Goal: Book appointment/travel/reservation

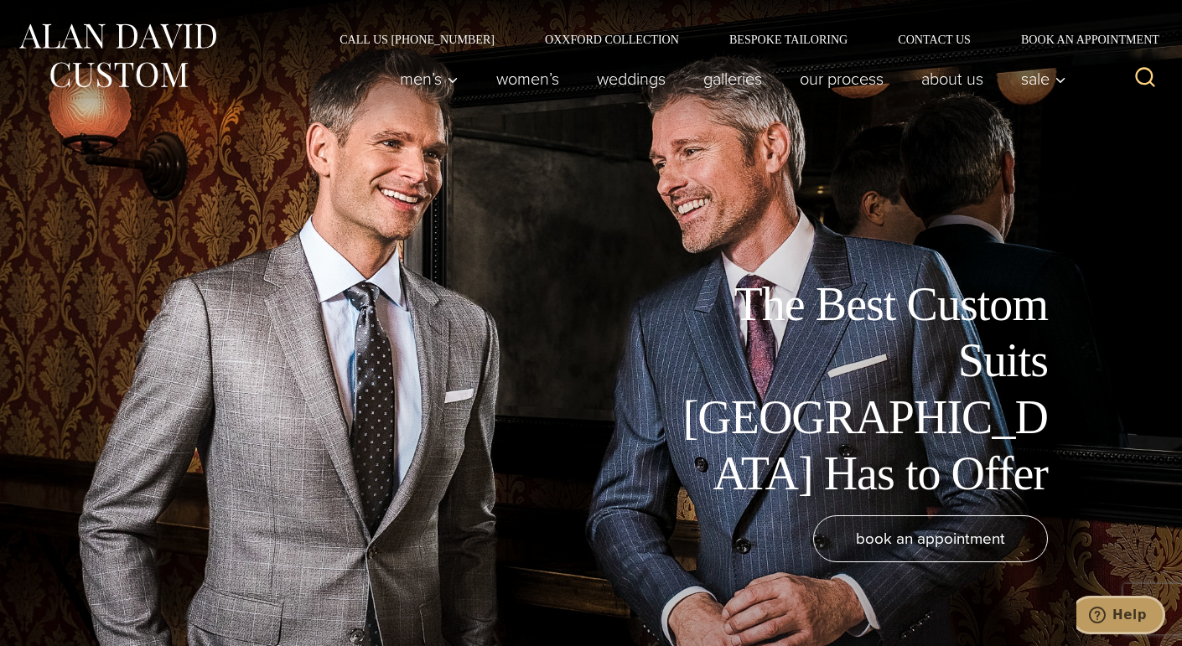
click at [1121, 608] on span "Help" at bounding box center [1129, 615] width 34 height 15
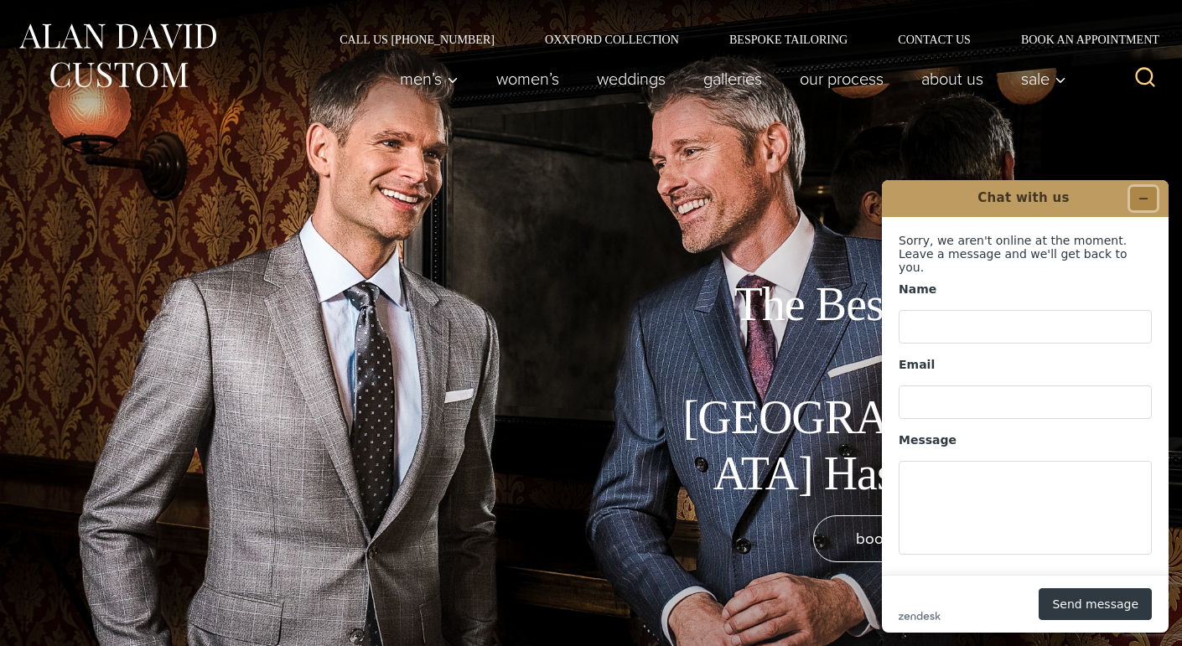
click at [1147, 196] on icon "Minimize widget" at bounding box center [1143, 199] width 12 height 12
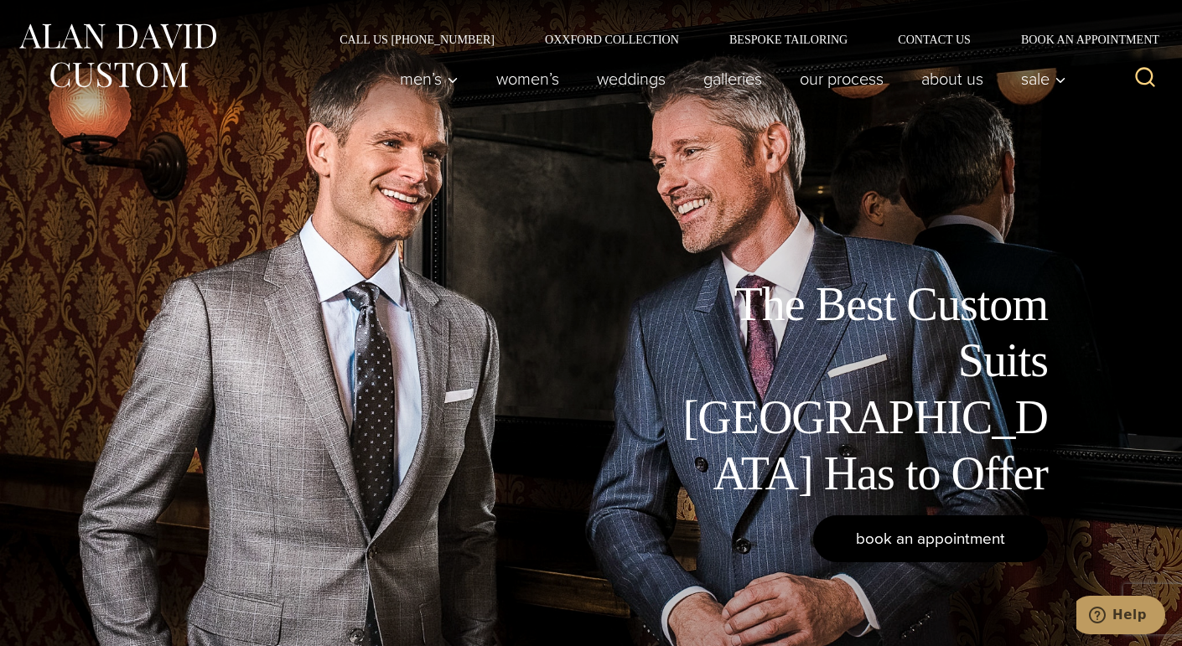
click at [925, 541] on span "book an appointment" at bounding box center [930, 538] width 149 height 24
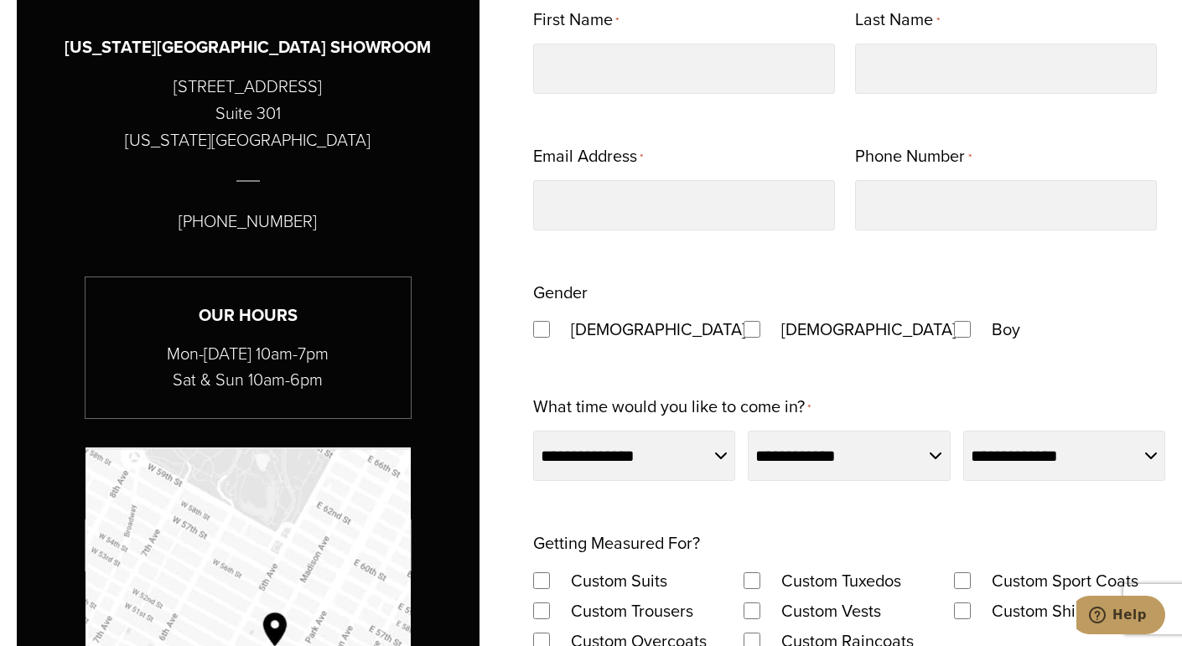
scroll to position [918, 0]
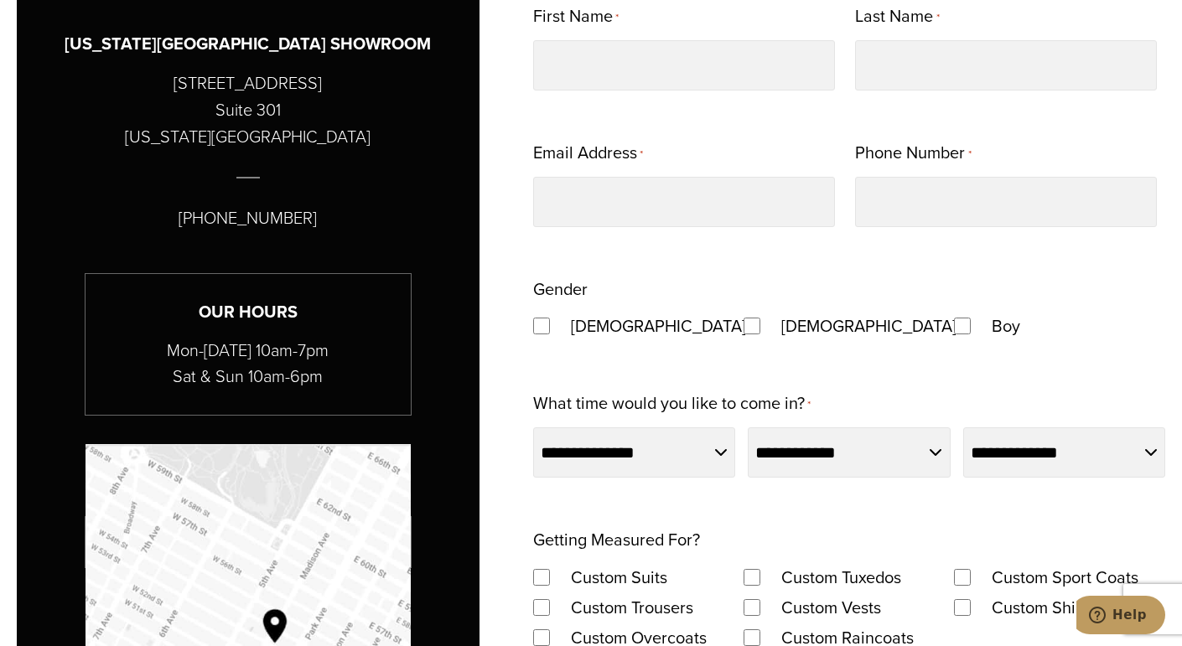
click at [540, 316] on div "[DEMOGRAPHIC_DATA]" at bounding box center [638, 326] width 210 height 30
click at [707, 452] on select "**********" at bounding box center [634, 452] width 202 height 50
click at [496, 170] on div "**********" at bounding box center [591, 617] width 1148 height 1456
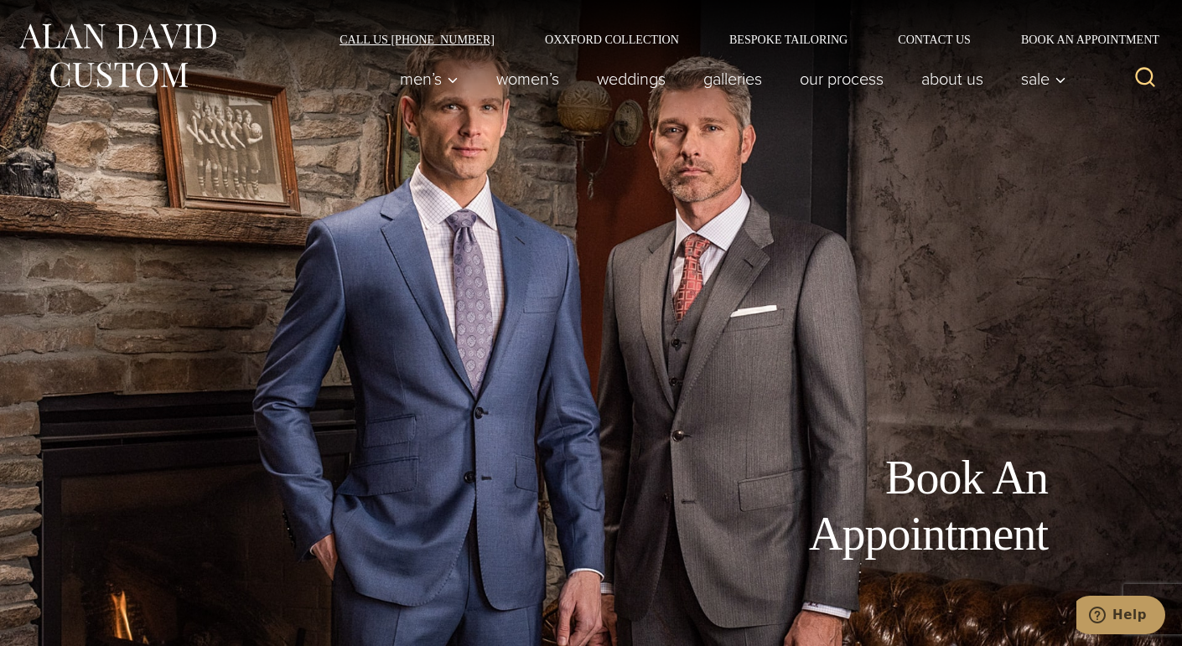
click at [436, 36] on link "Call Us [PHONE_NUMBER]" at bounding box center [416, 40] width 205 height 12
click at [754, 41] on link "Bespoke Tailoring" at bounding box center [788, 40] width 168 height 12
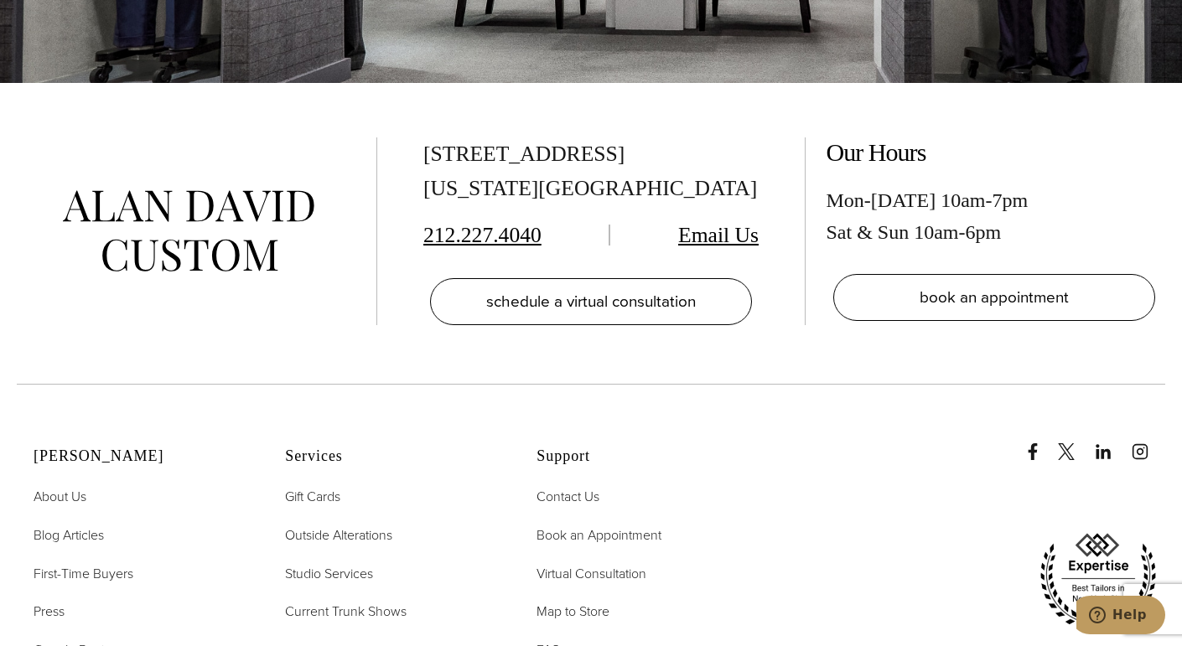
scroll to position [6946, 0]
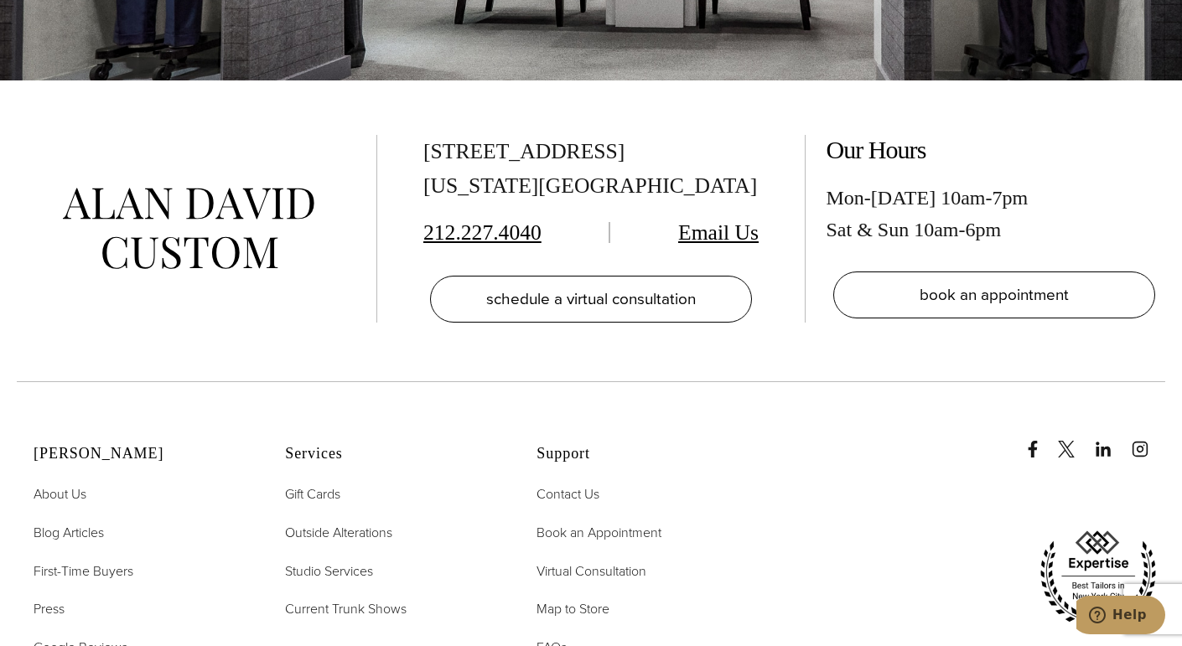
click at [560, 638] on span "FAQs" at bounding box center [551, 647] width 30 height 19
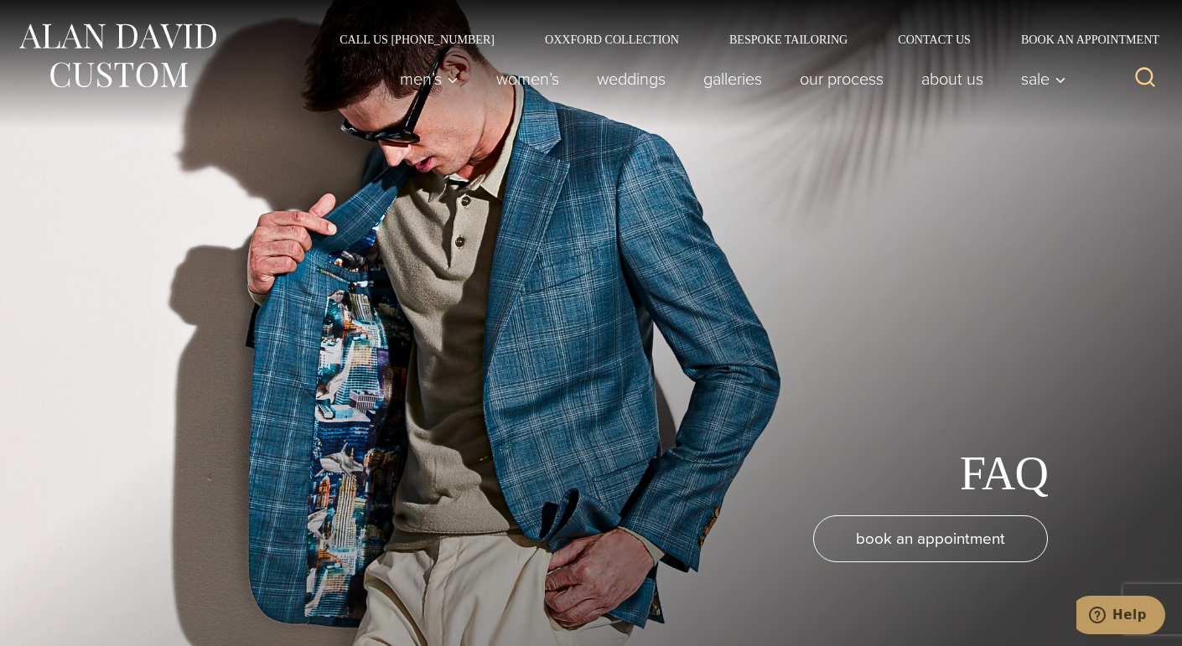
click at [698, 265] on div "FAQ book an appointment" at bounding box center [591, 323] width 1182 height 646
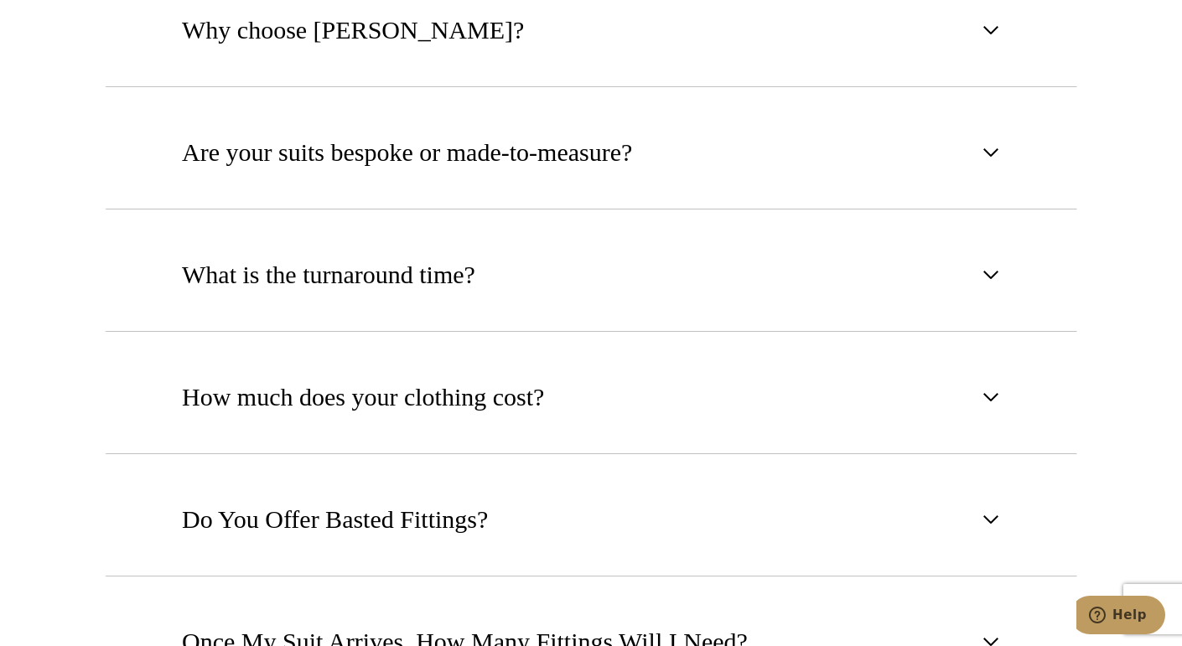
scroll to position [993, 0]
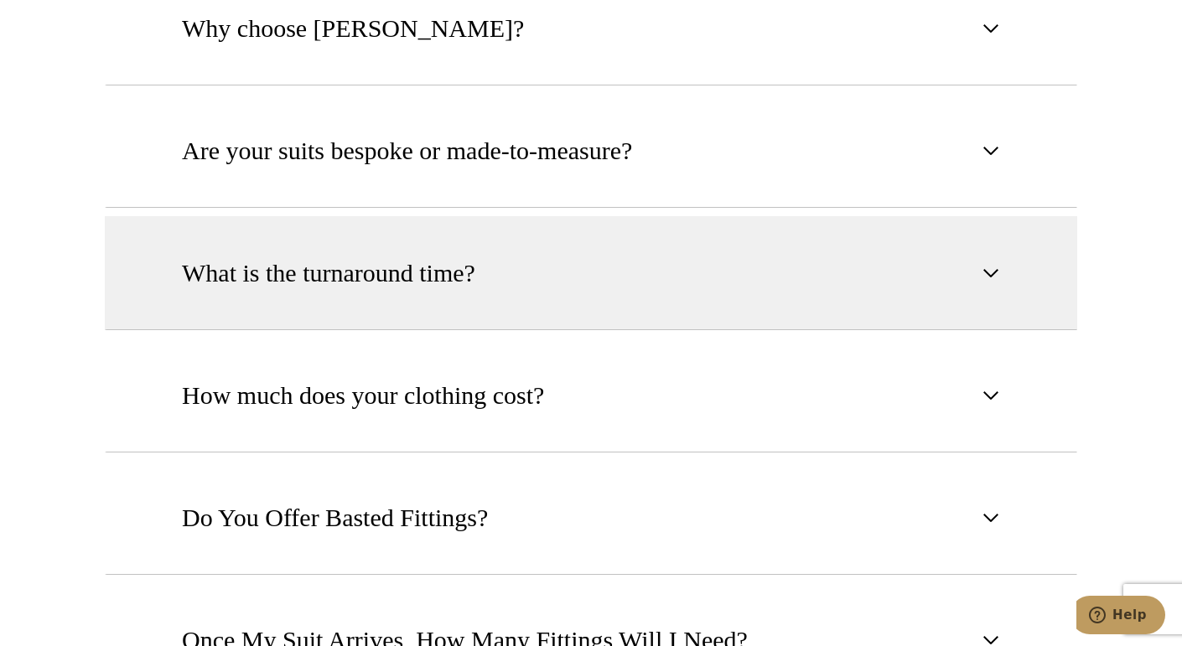
click at [235, 281] on span "What is the turnaround time?" at bounding box center [328, 273] width 293 height 37
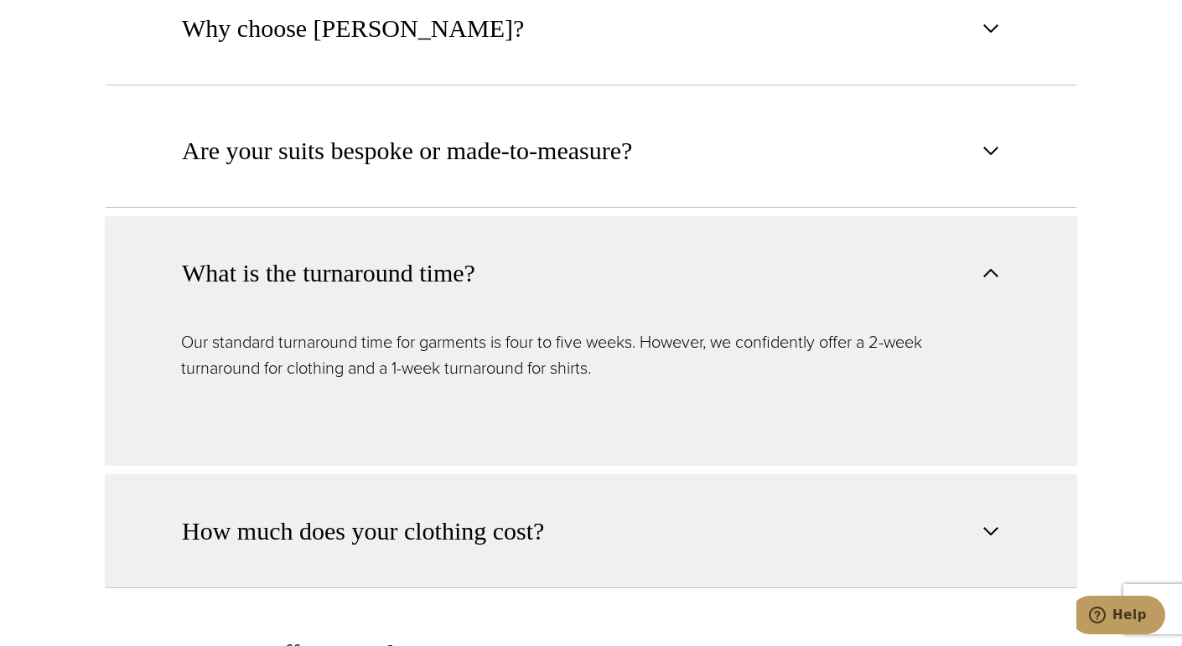
click at [194, 546] on span "How much does your clothing cost?" at bounding box center [363, 531] width 362 height 37
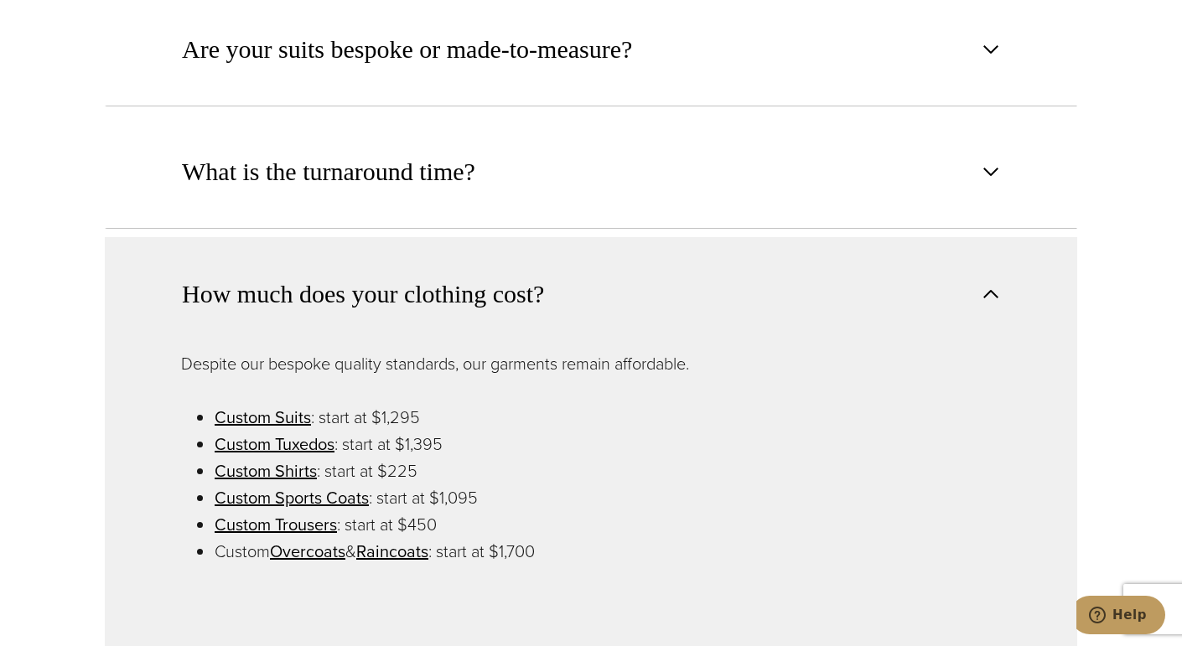
scroll to position [1100, 0]
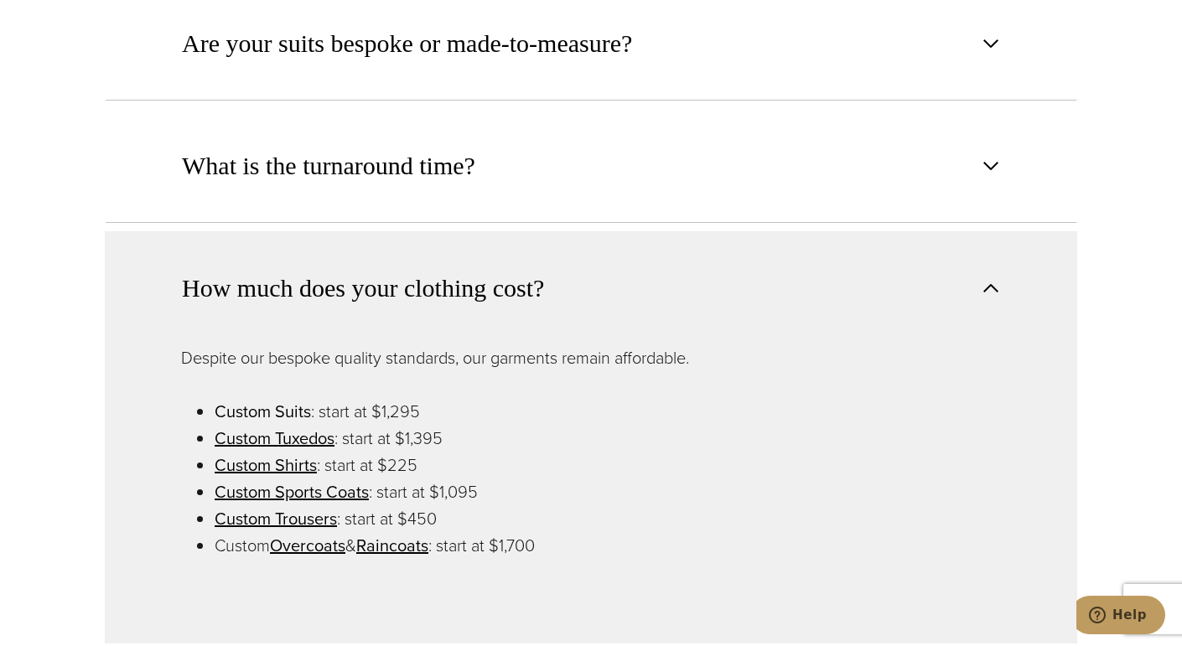
click at [257, 399] on link "Custom Suits" at bounding box center [263, 411] width 96 height 25
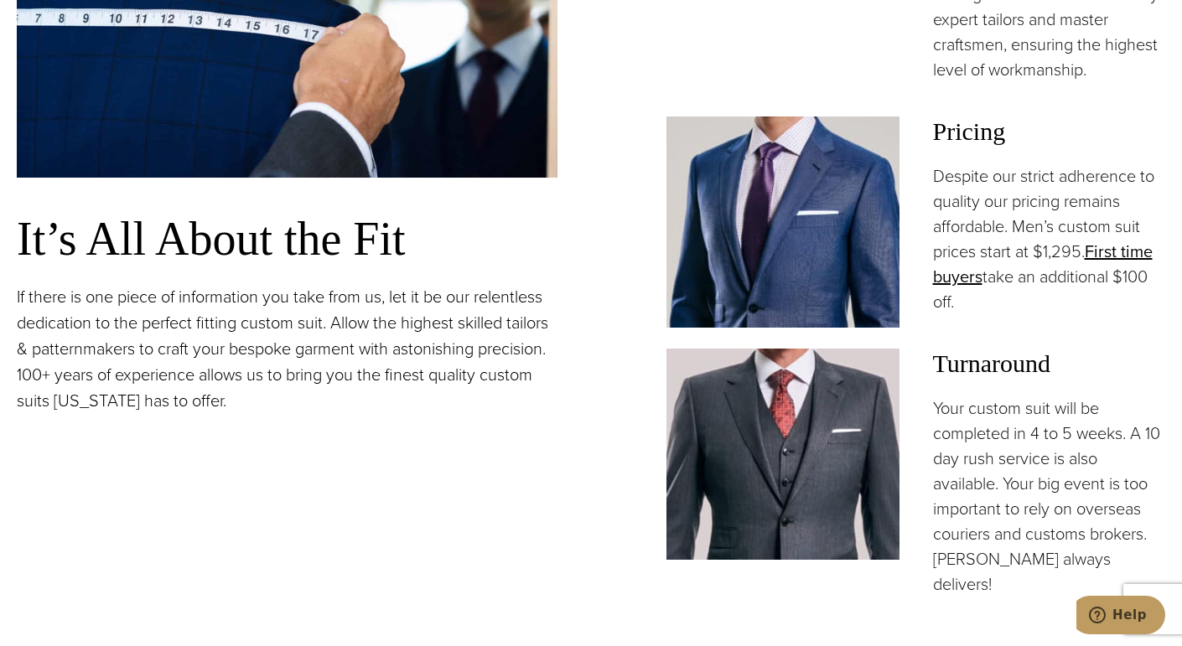
scroll to position [1336, 0]
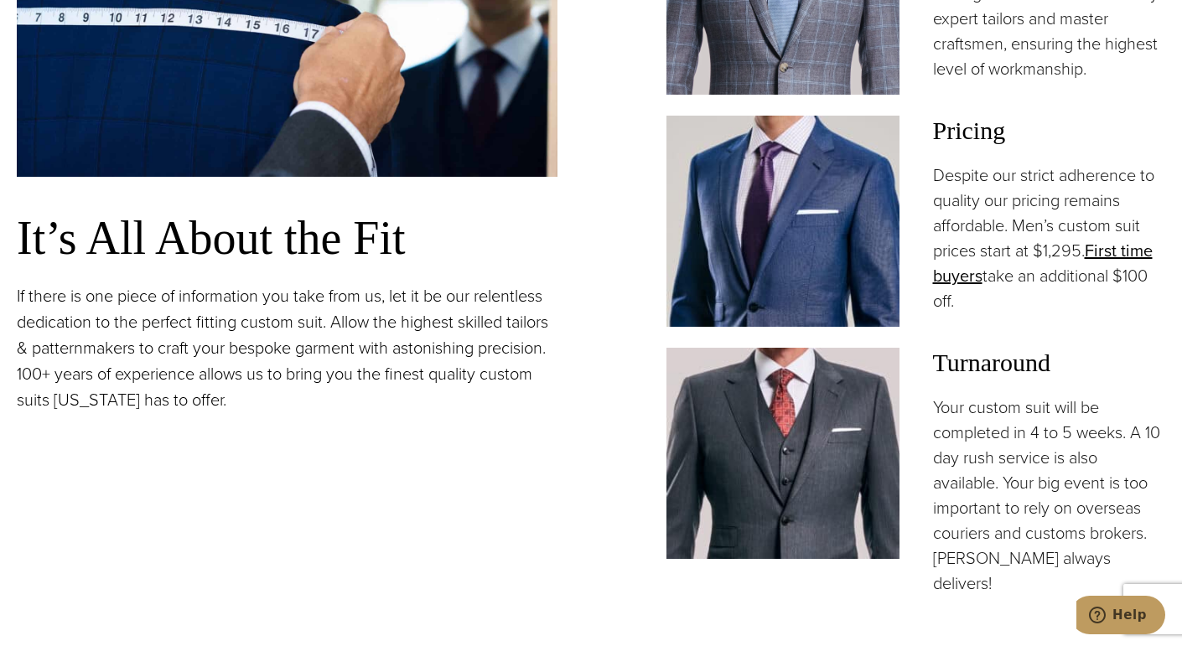
click at [1021, 411] on p "Your custom suit will be completed in 4 to 5 weeks. A 10 day rush service is al…" at bounding box center [1049, 495] width 233 height 201
click at [1005, 378] on h3 "Turnaround" at bounding box center [1049, 363] width 233 height 30
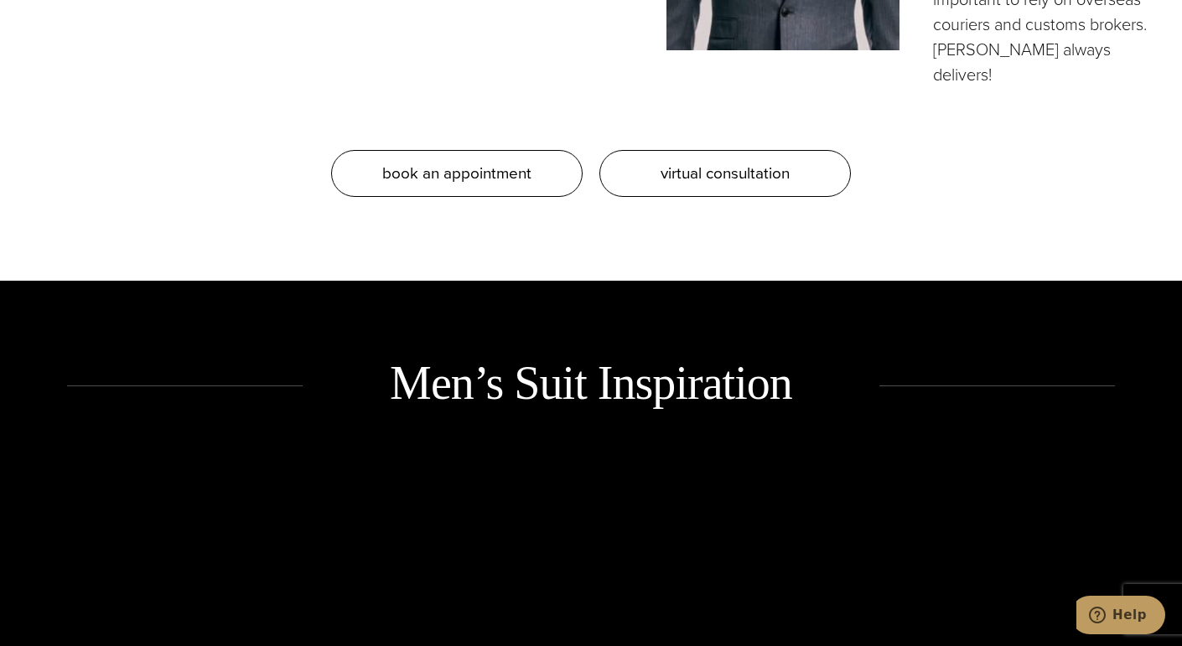
scroll to position [1870, 0]
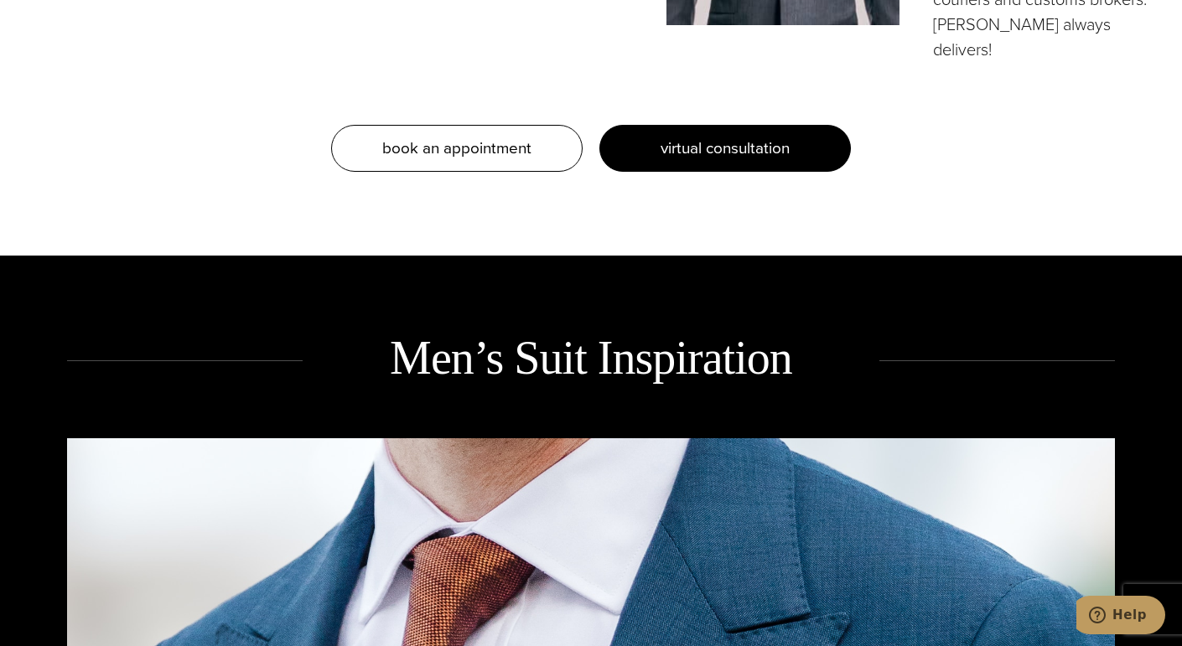
click at [715, 155] on link "virtual consultation" at bounding box center [724, 148] width 251 height 47
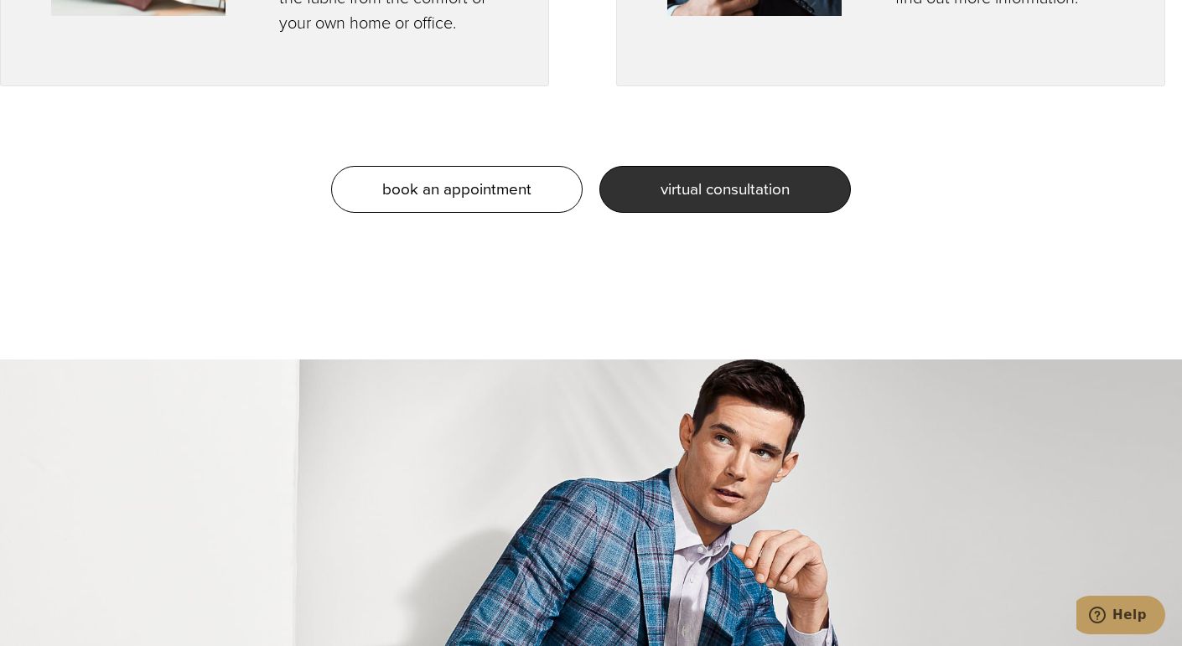
scroll to position [1454, 0]
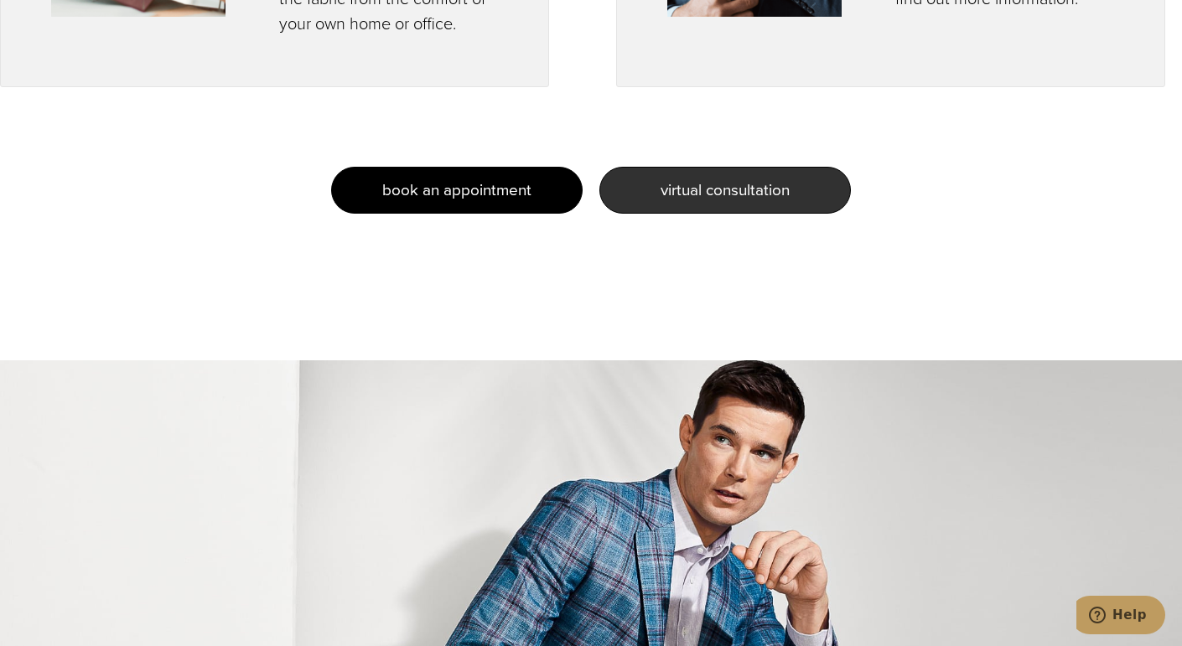
click at [543, 176] on link "book an appointment" at bounding box center [456, 190] width 251 height 47
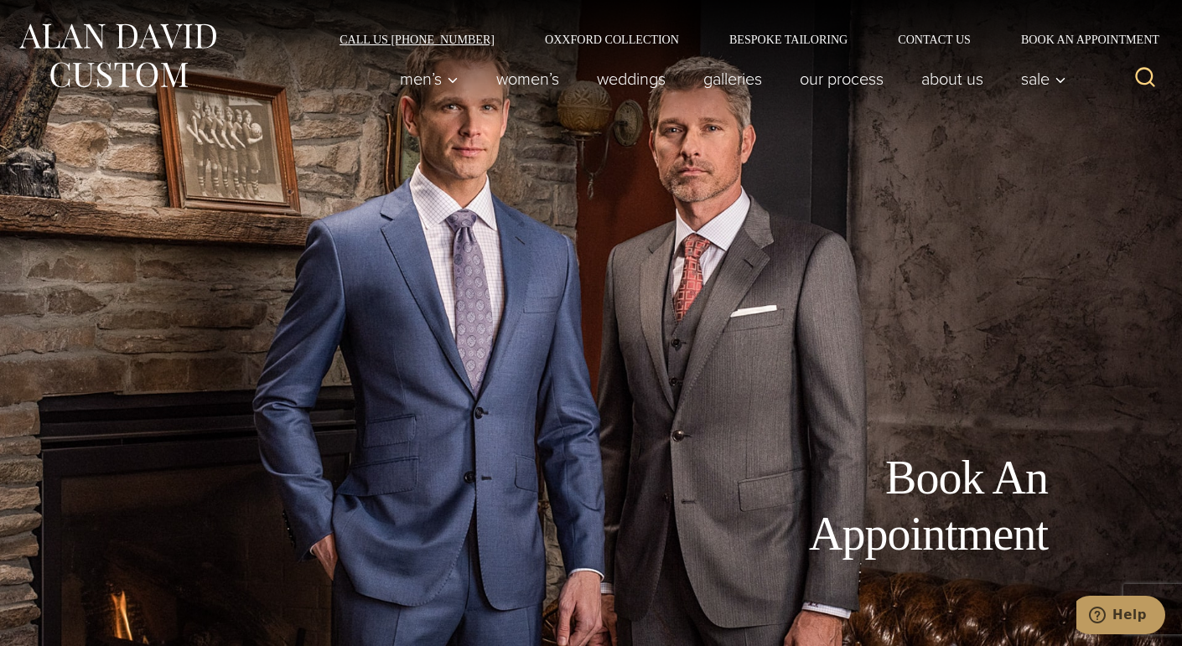
click at [446, 44] on link "Call Us [PHONE_NUMBER]" at bounding box center [416, 40] width 205 height 12
click at [490, 34] on link "Call Us [PHONE_NUMBER]" at bounding box center [416, 40] width 205 height 12
